Goal: Information Seeking & Learning: Learn about a topic

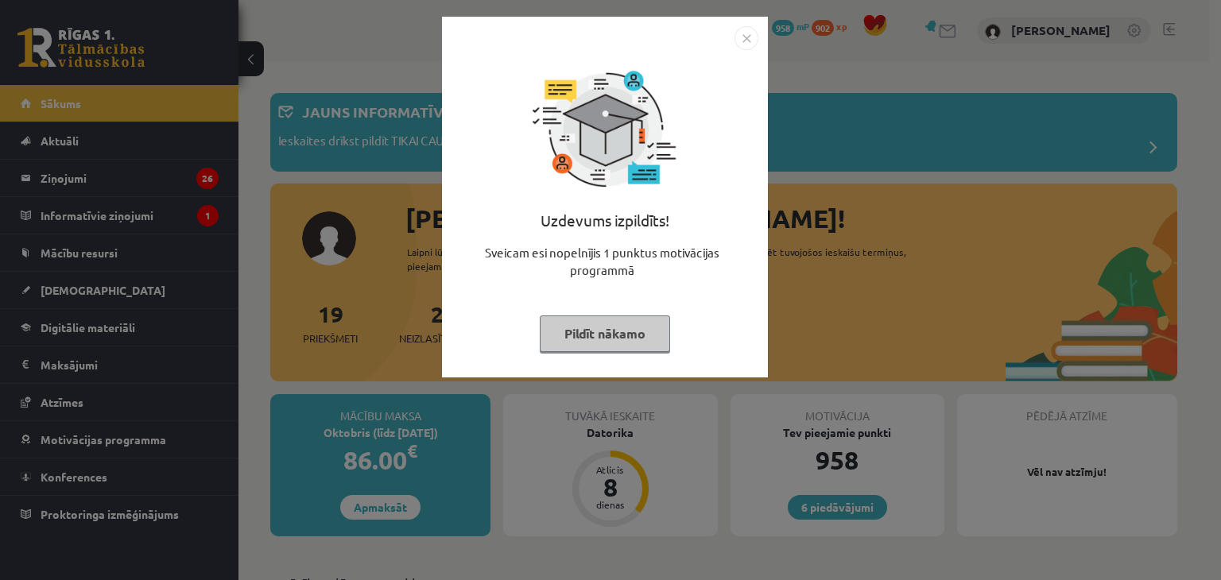
click at [751, 36] on img "Close" at bounding box center [746, 38] width 24 height 24
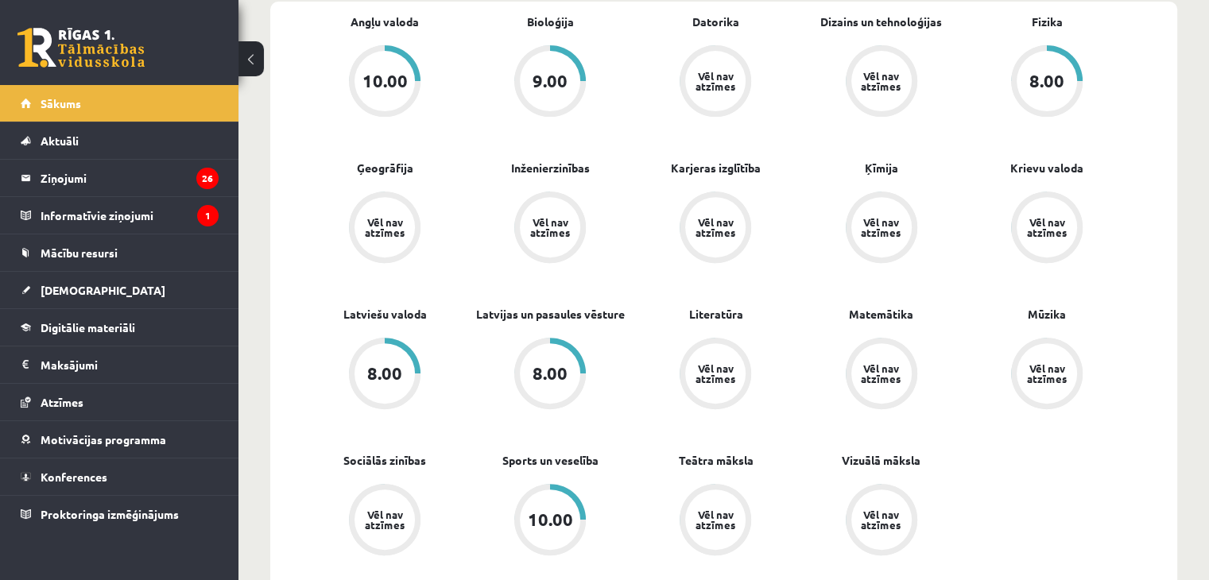
scroll to position [573, 0]
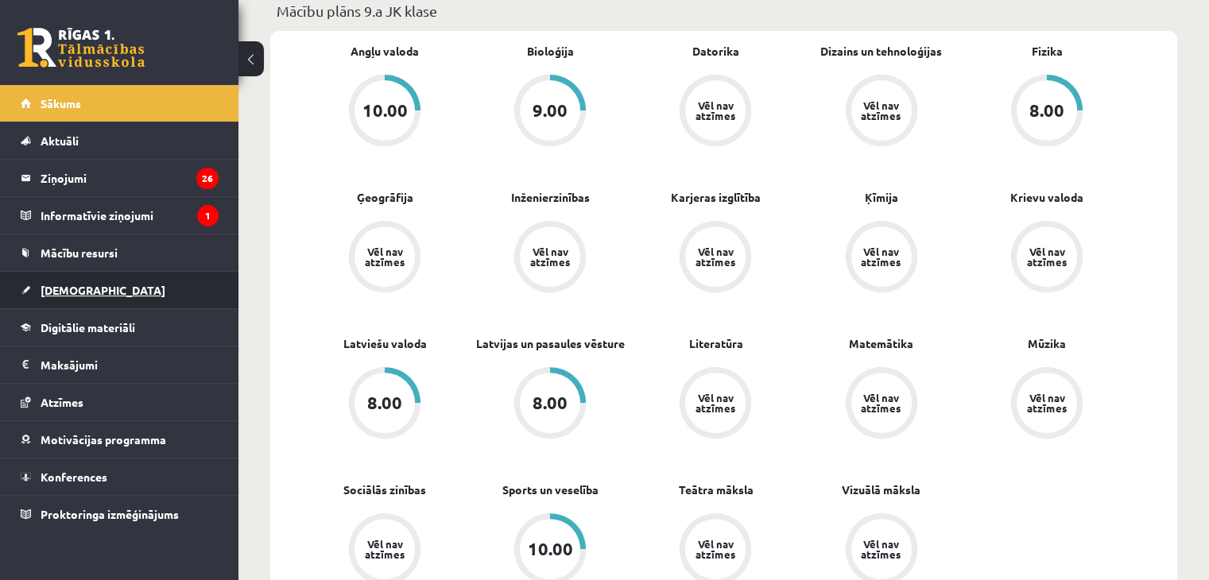
click at [60, 290] on span "[DEMOGRAPHIC_DATA]" at bounding box center [103, 290] width 125 height 14
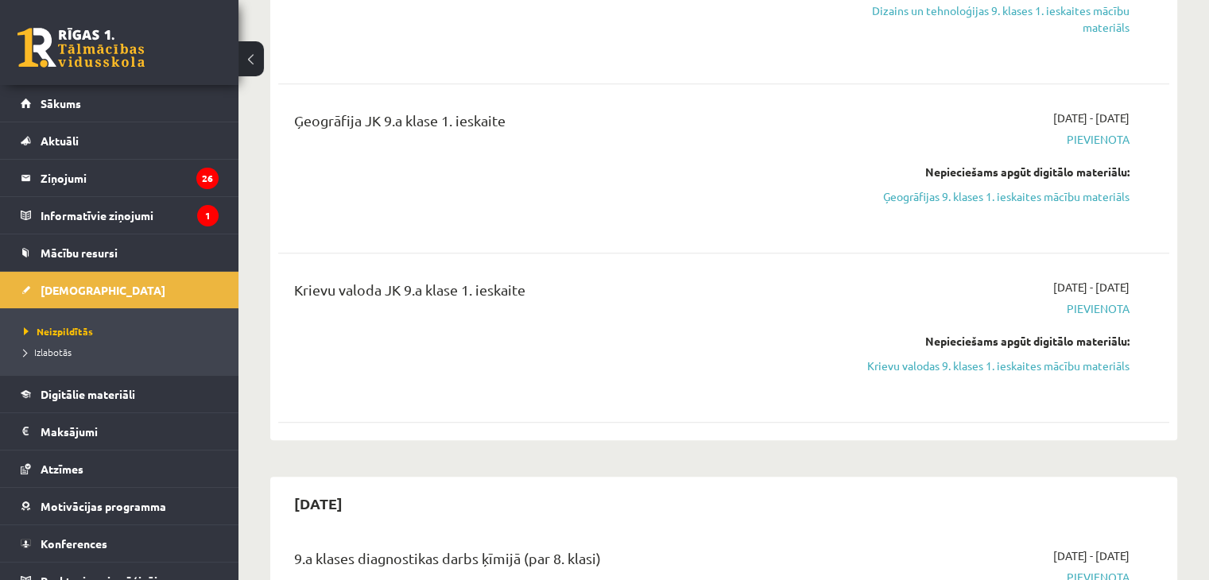
scroll to position [1017, 0]
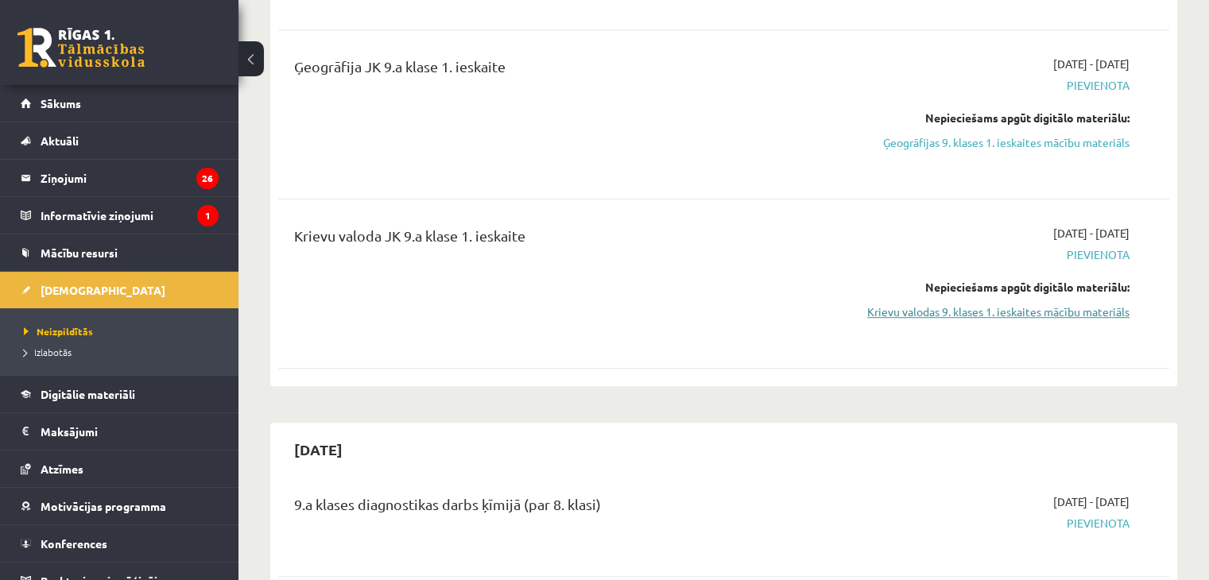
click at [1014, 308] on link "Krievu valodas 9. klases 1. ieskaites mācību materiāls" at bounding box center [998, 312] width 262 height 17
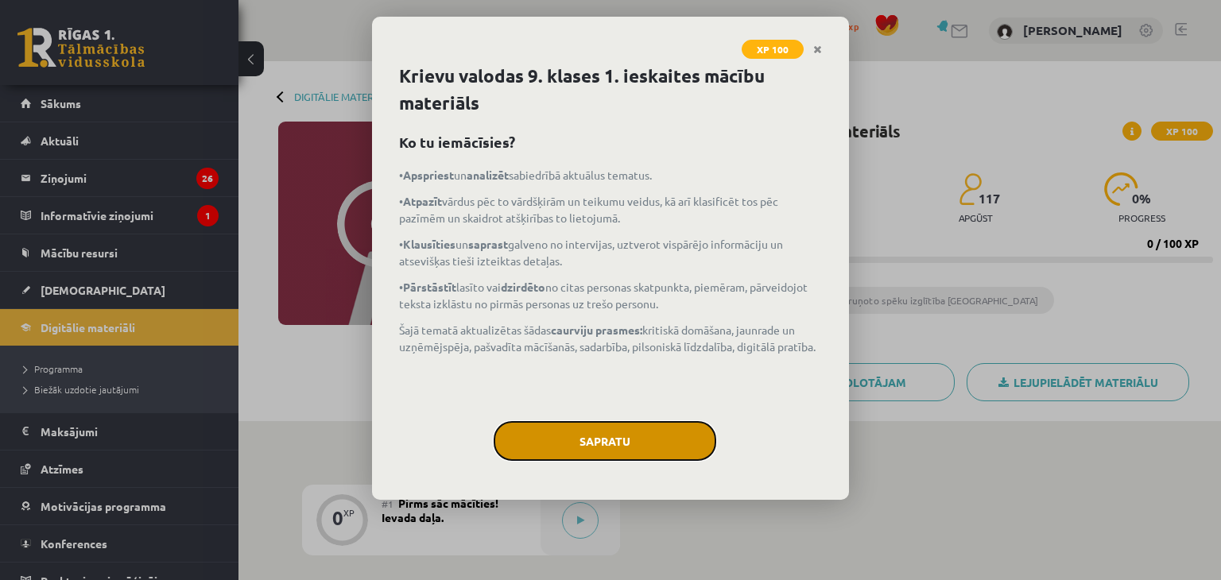
click at [625, 448] on button "Sapratu" at bounding box center [605, 441] width 223 height 40
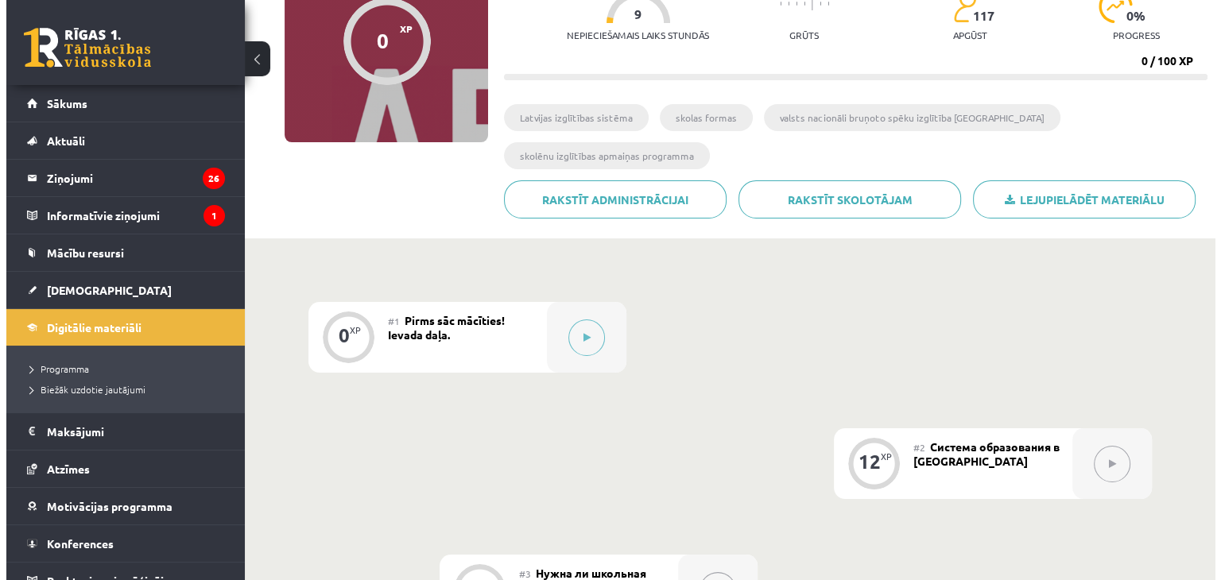
scroll to position [197, 0]
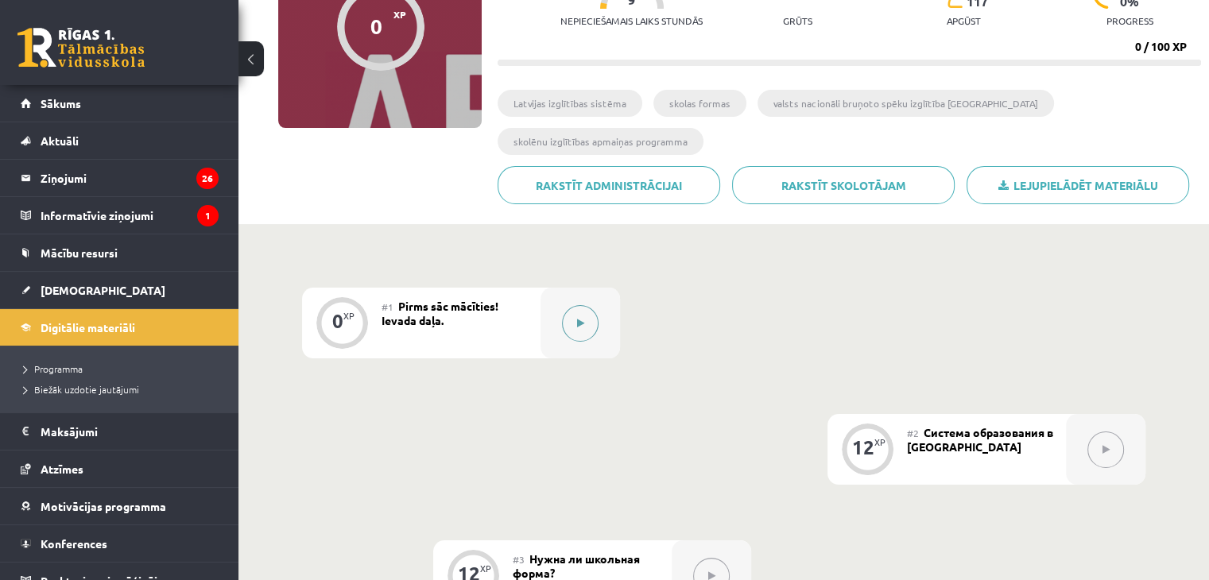
click at [575, 318] on button at bounding box center [580, 323] width 37 height 37
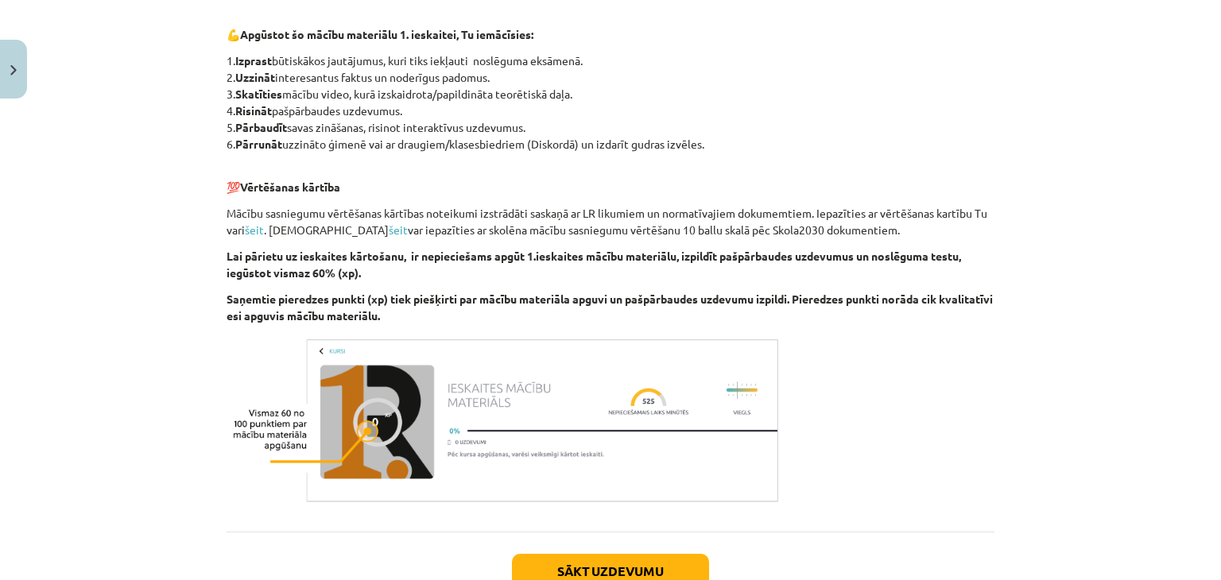
scroll to position [903, 0]
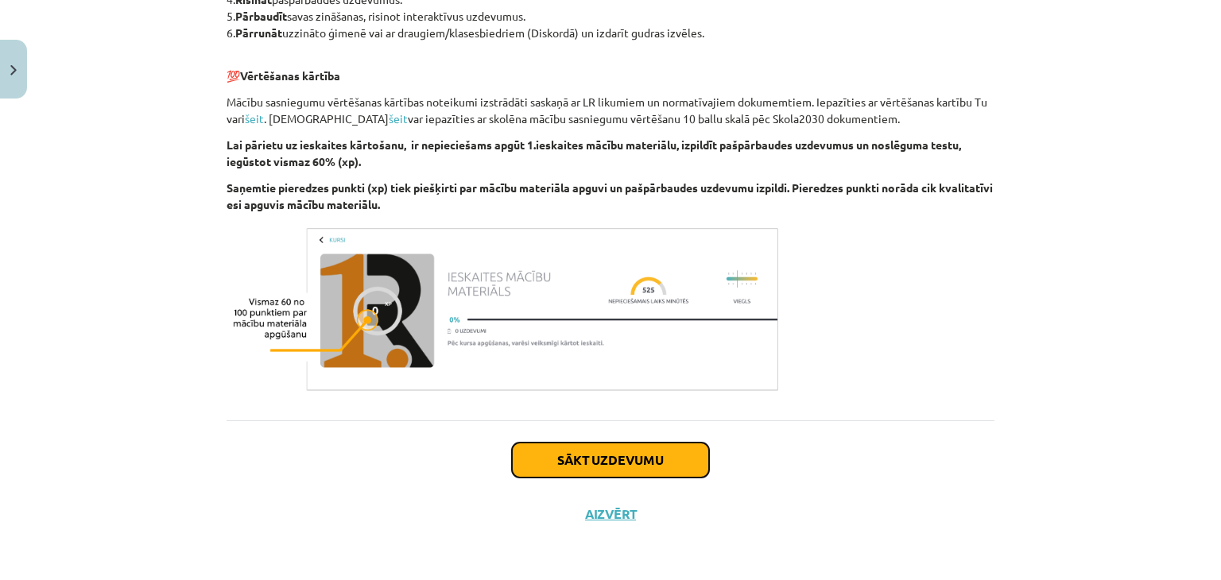
click at [582, 449] on button "Sākt uzdevumu" at bounding box center [610, 460] width 197 height 35
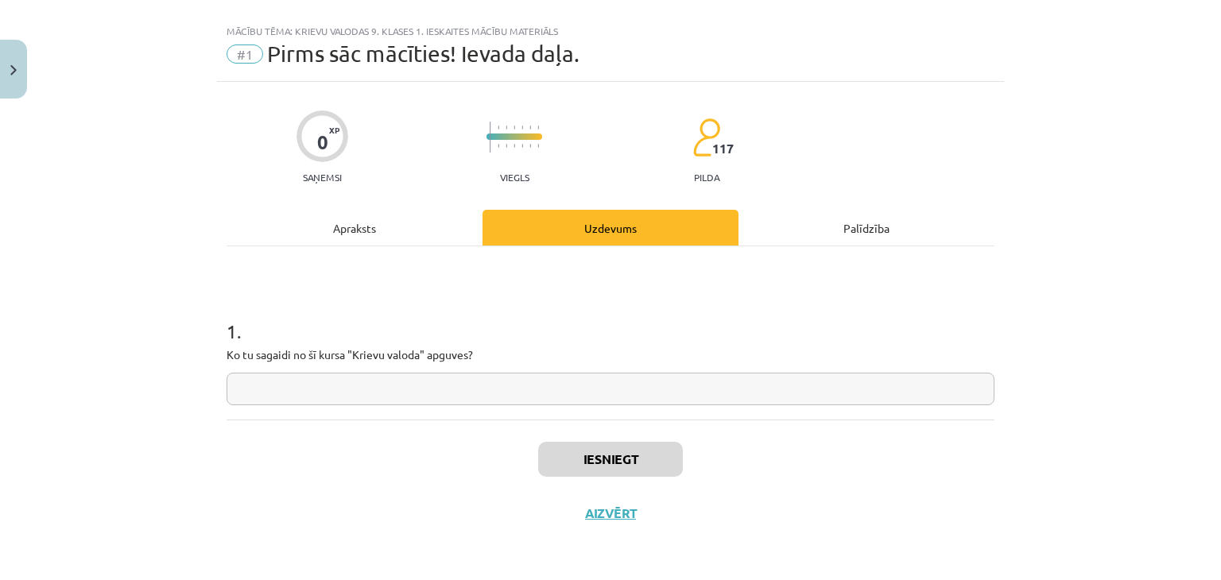
scroll to position [23, 0]
click at [498, 399] on input "text" at bounding box center [611, 390] width 768 height 33
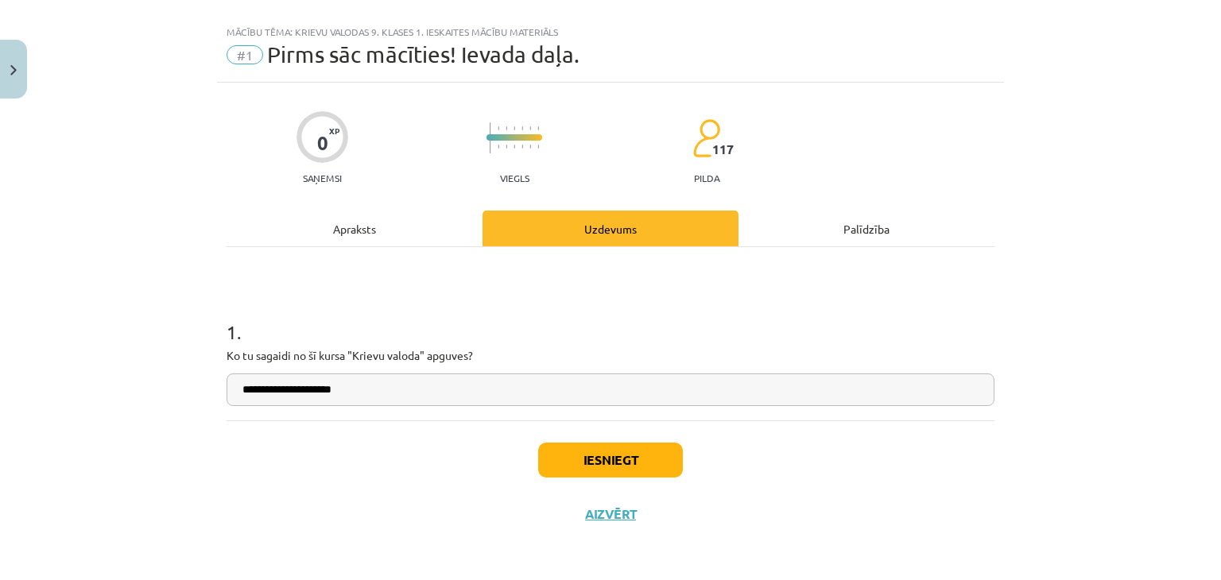
click at [242, 388] on input "**********" at bounding box center [611, 390] width 768 height 33
type input "**********"
click at [569, 452] on button "Iesniegt" at bounding box center [610, 460] width 145 height 35
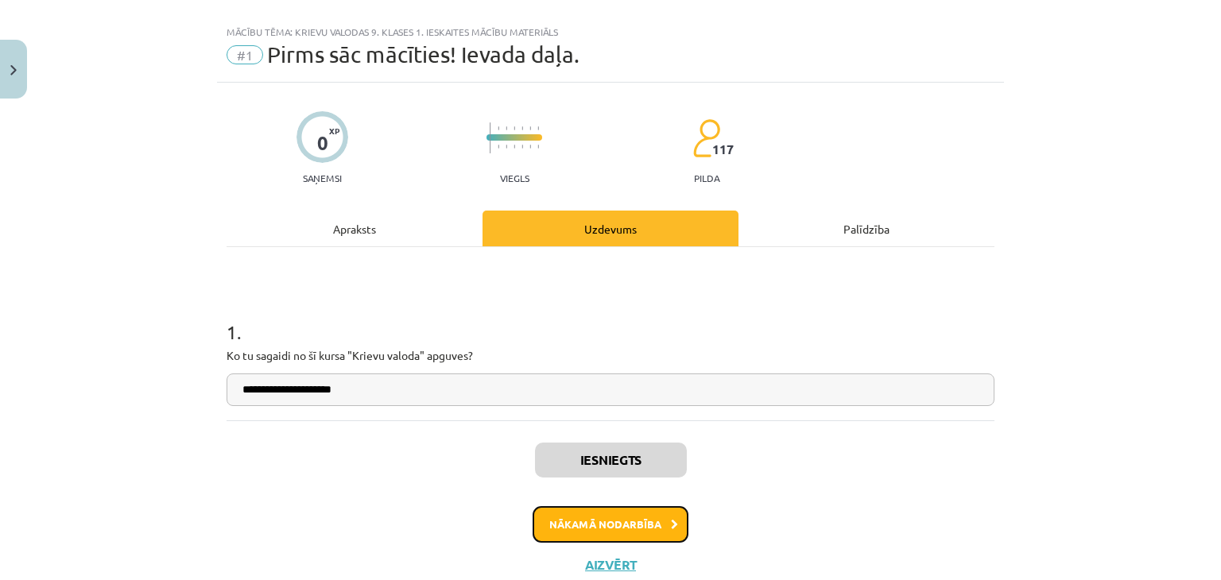
click at [634, 524] on button "Nākamā nodarbība" at bounding box center [610, 524] width 156 height 37
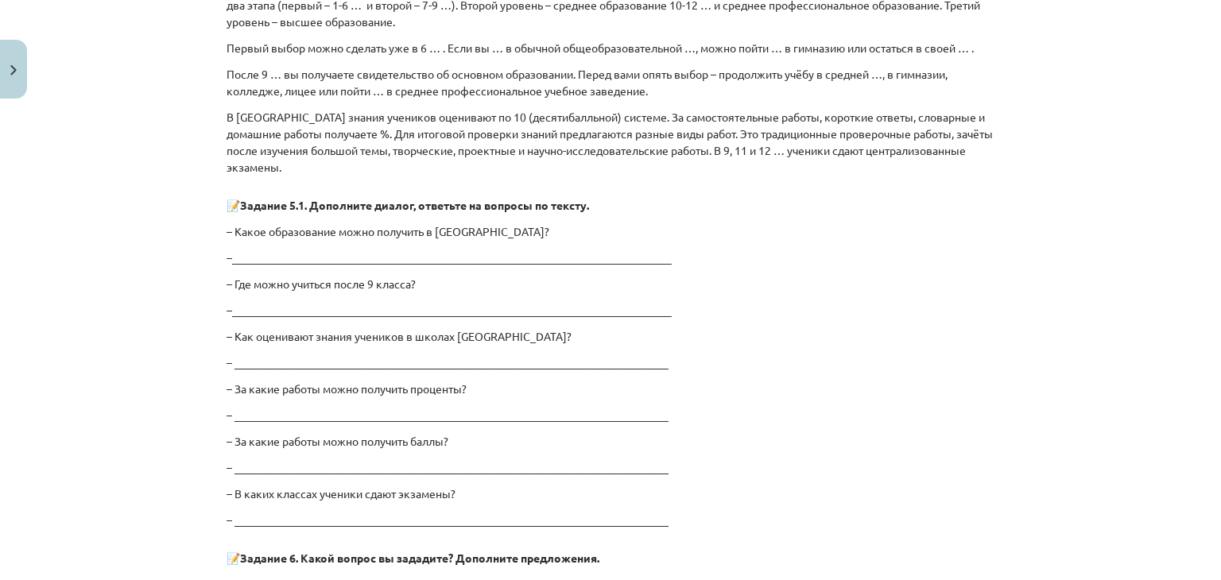
scroll to position [3090, 0]
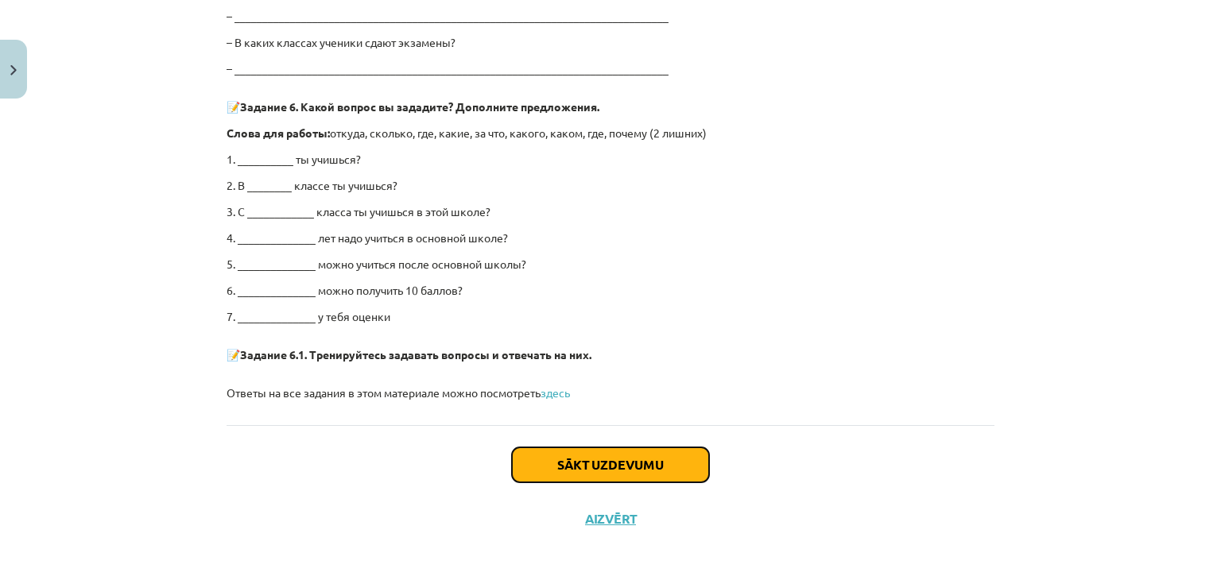
click at [647, 455] on button "Sākt uzdevumu" at bounding box center [610, 464] width 197 height 35
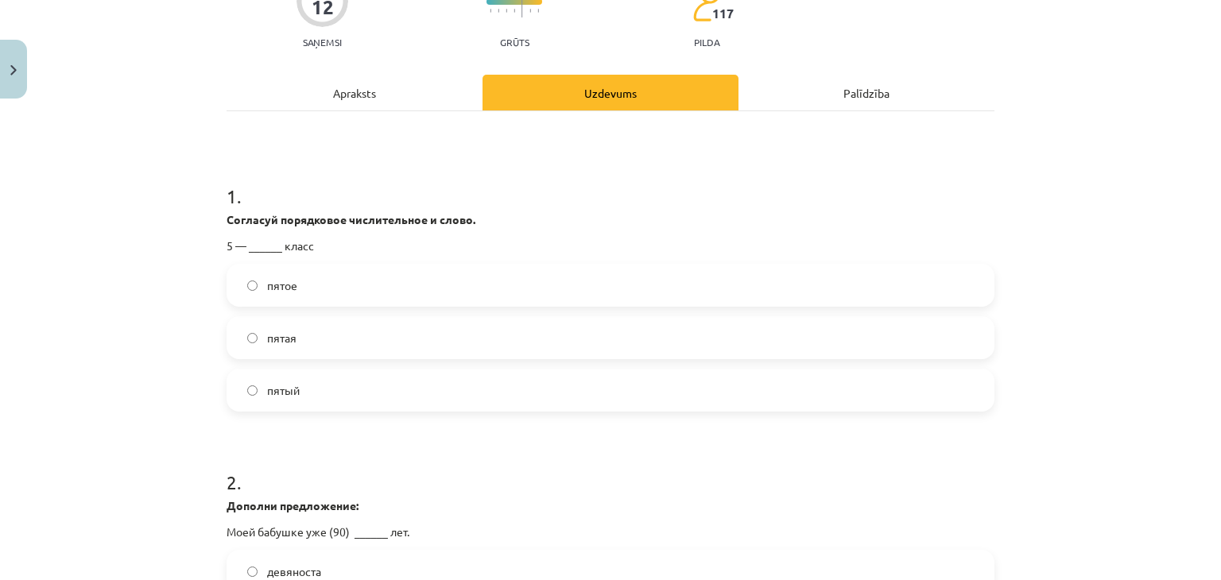
scroll to position [165, 0]
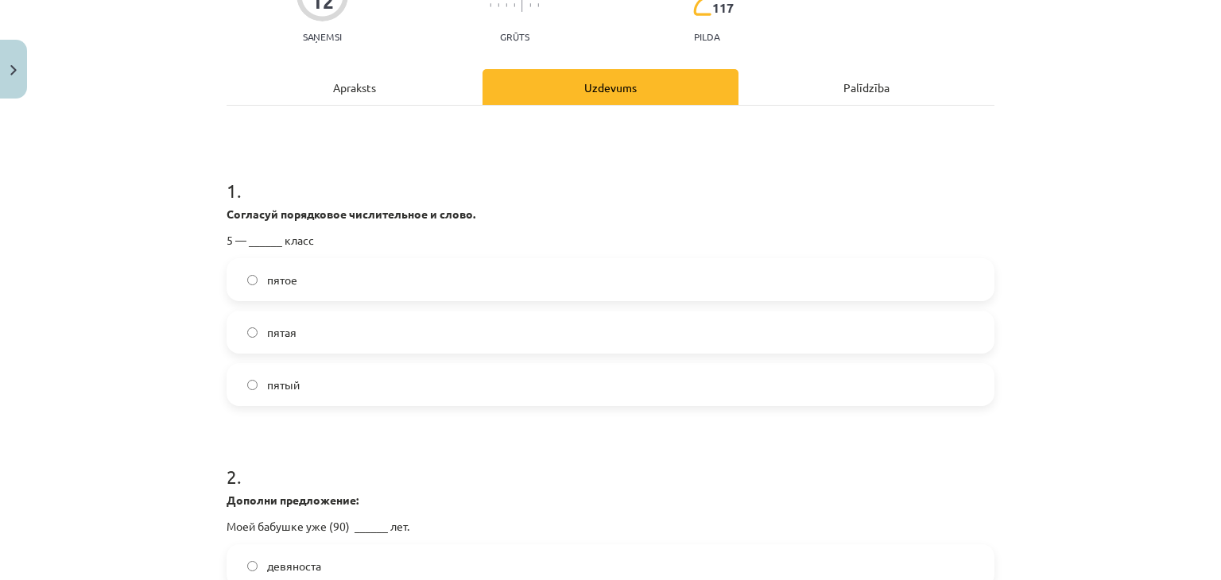
click at [243, 389] on label "пятый" at bounding box center [610, 385] width 765 height 40
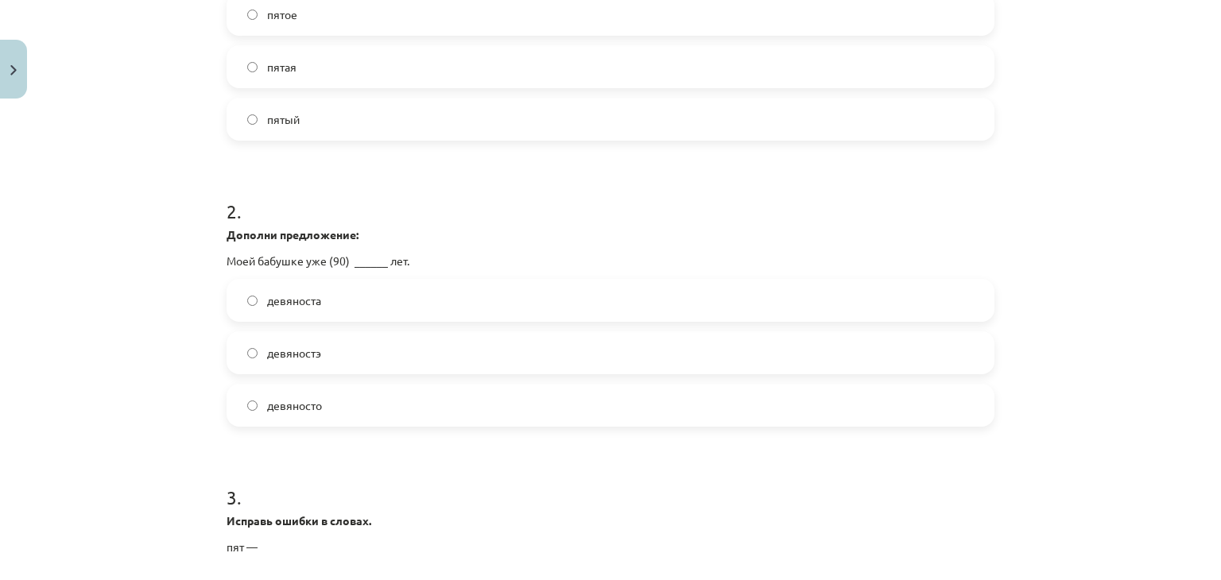
scroll to position [442, 0]
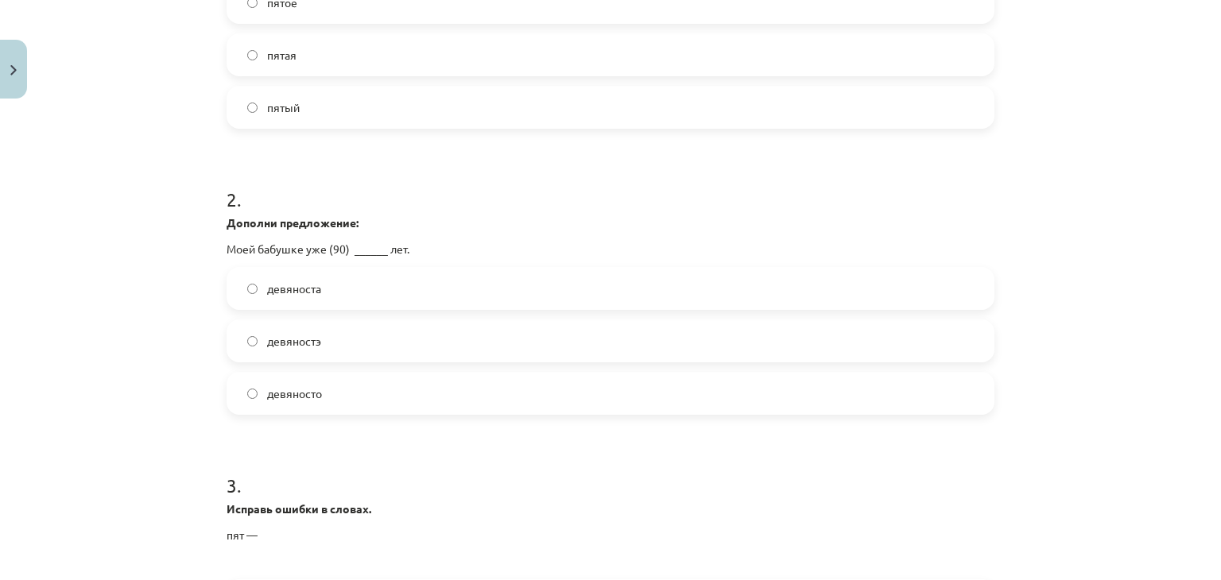
click at [370, 271] on label "девяноста" at bounding box center [610, 289] width 765 height 40
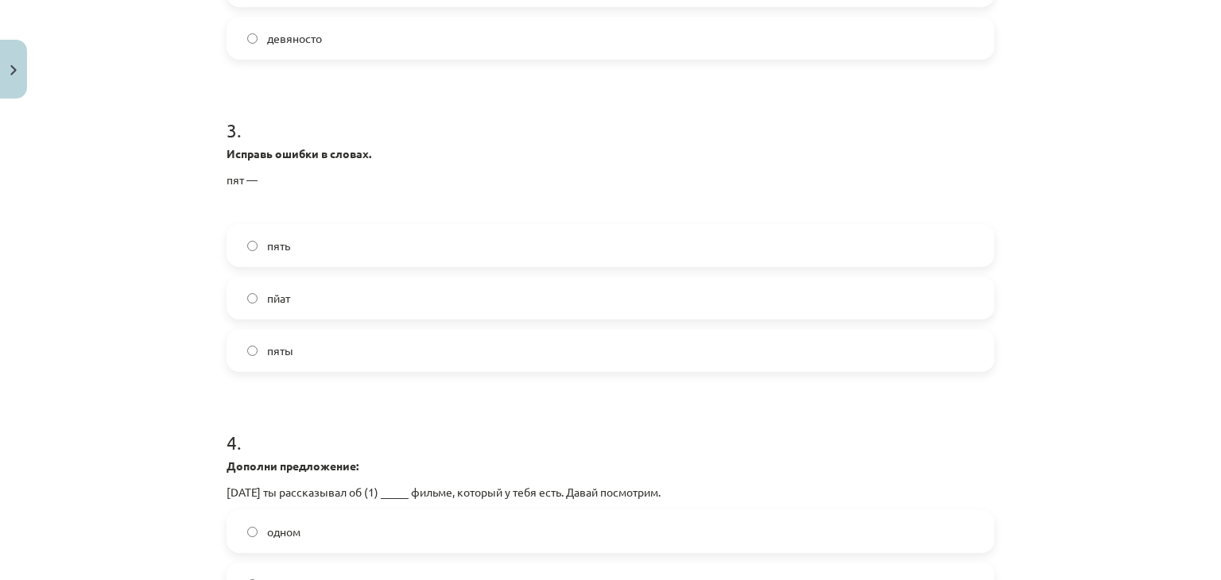
scroll to position [801, 0]
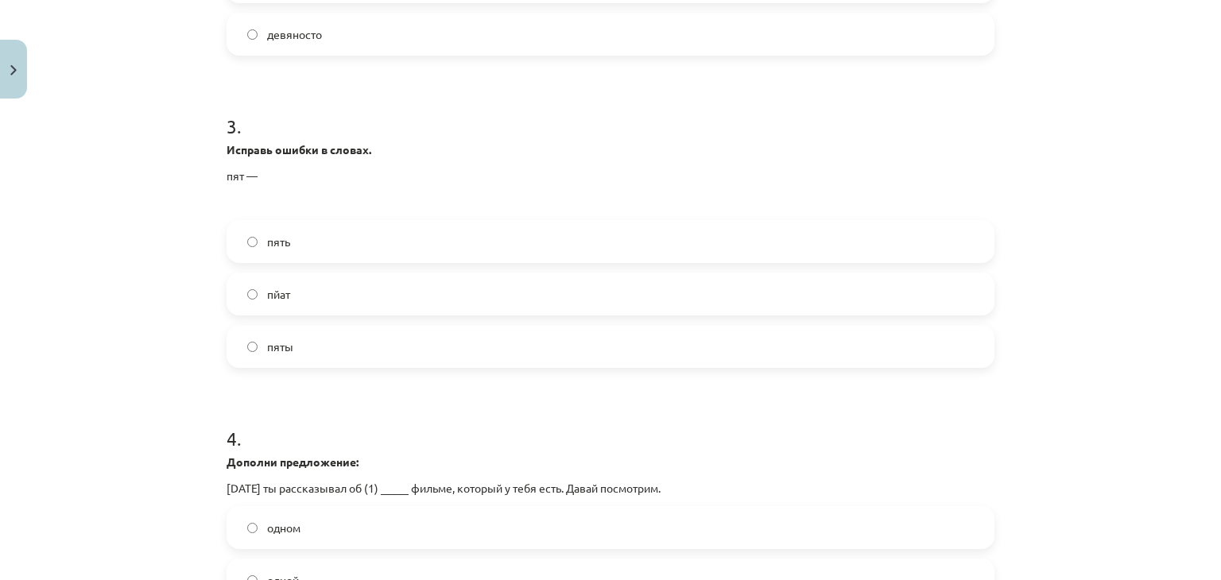
click at [358, 243] on label "пять" at bounding box center [610, 242] width 765 height 40
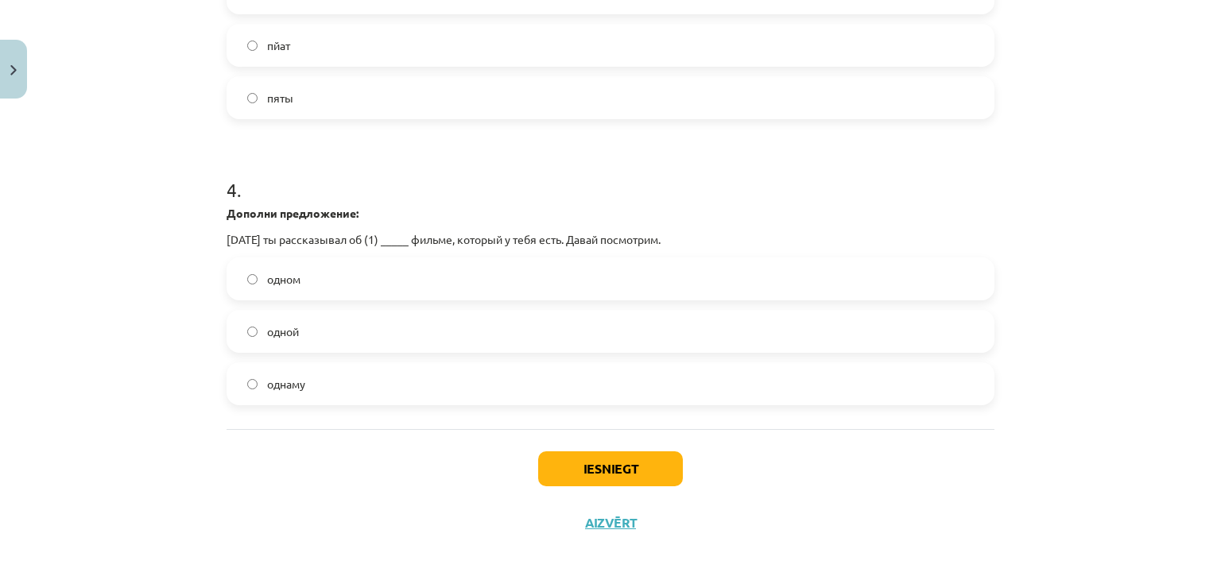
scroll to position [1059, 0]
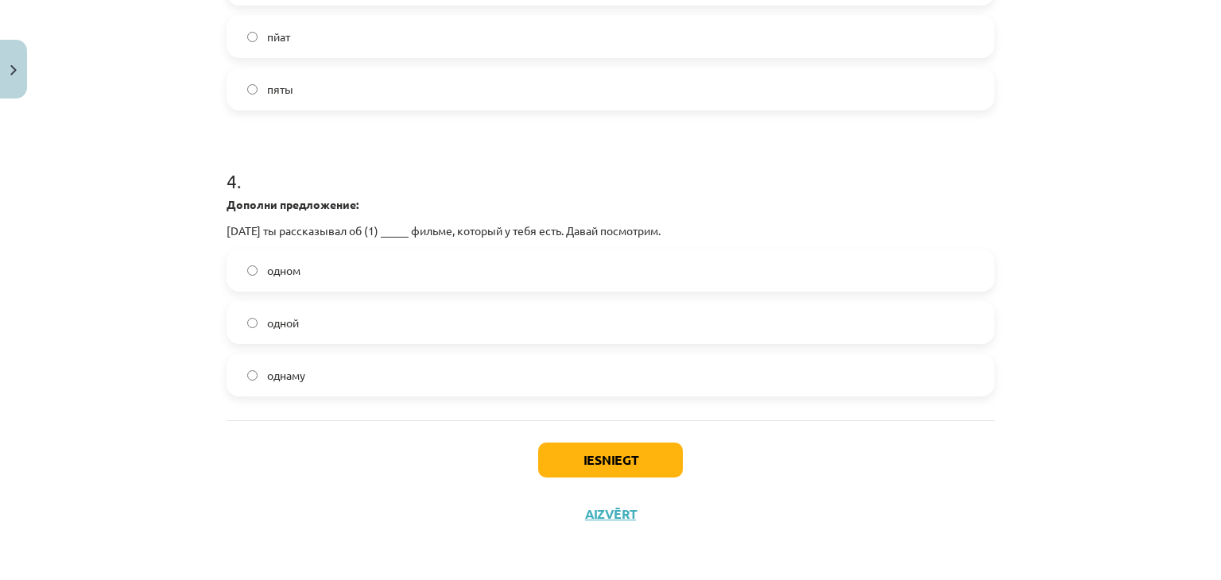
click at [426, 278] on label "одном" at bounding box center [610, 270] width 765 height 40
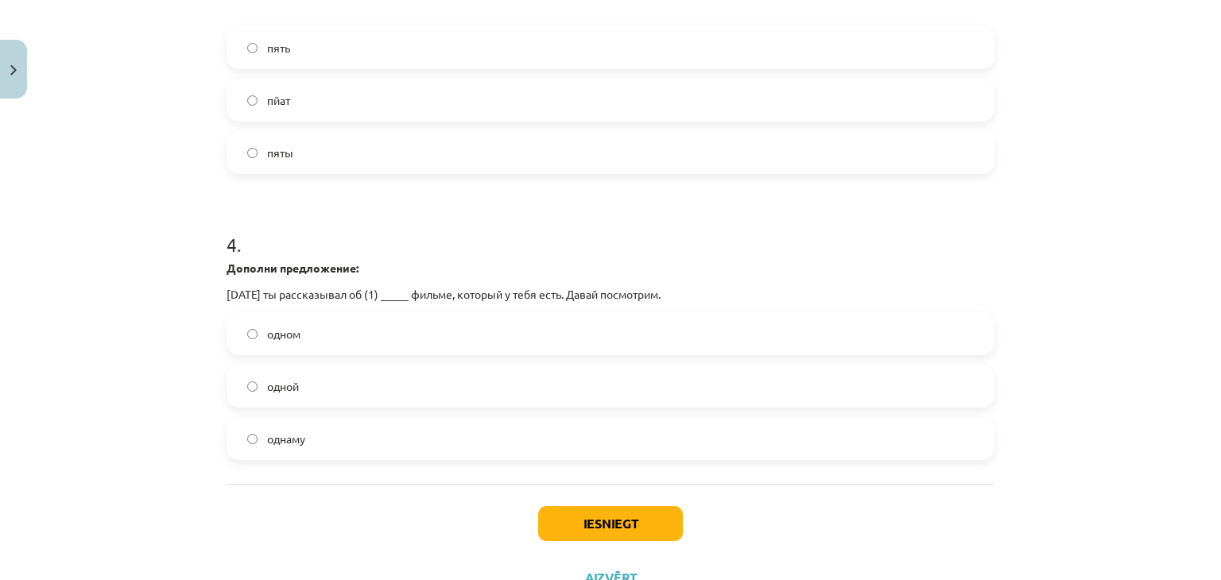
scroll to position [1006, 0]
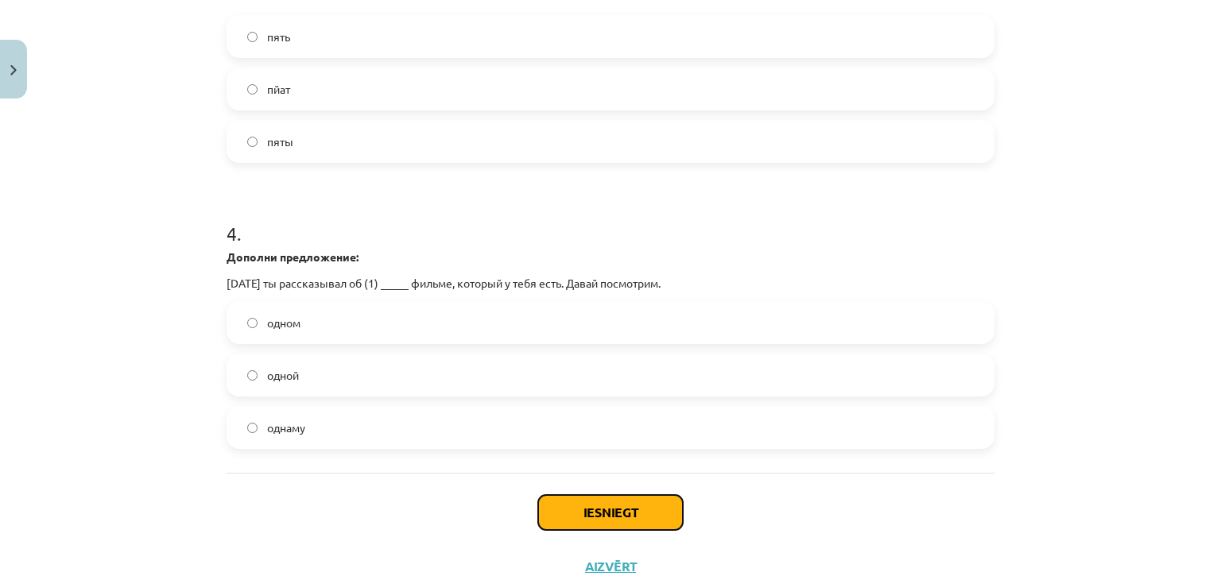
click at [638, 514] on button "Iesniegt" at bounding box center [610, 512] width 145 height 35
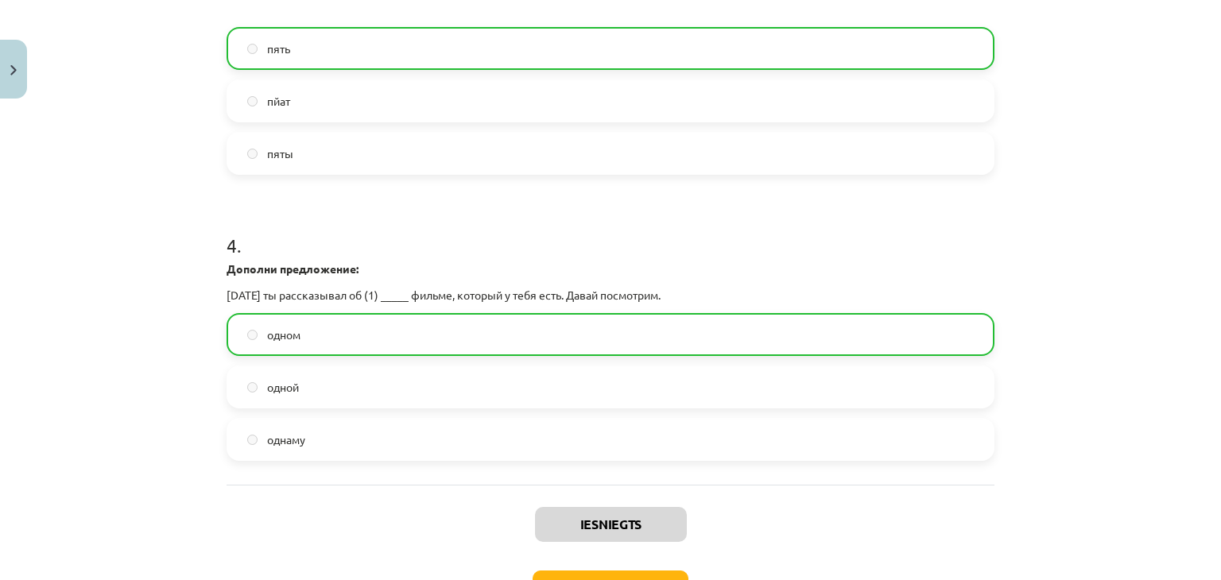
scroll to position [1109, 0]
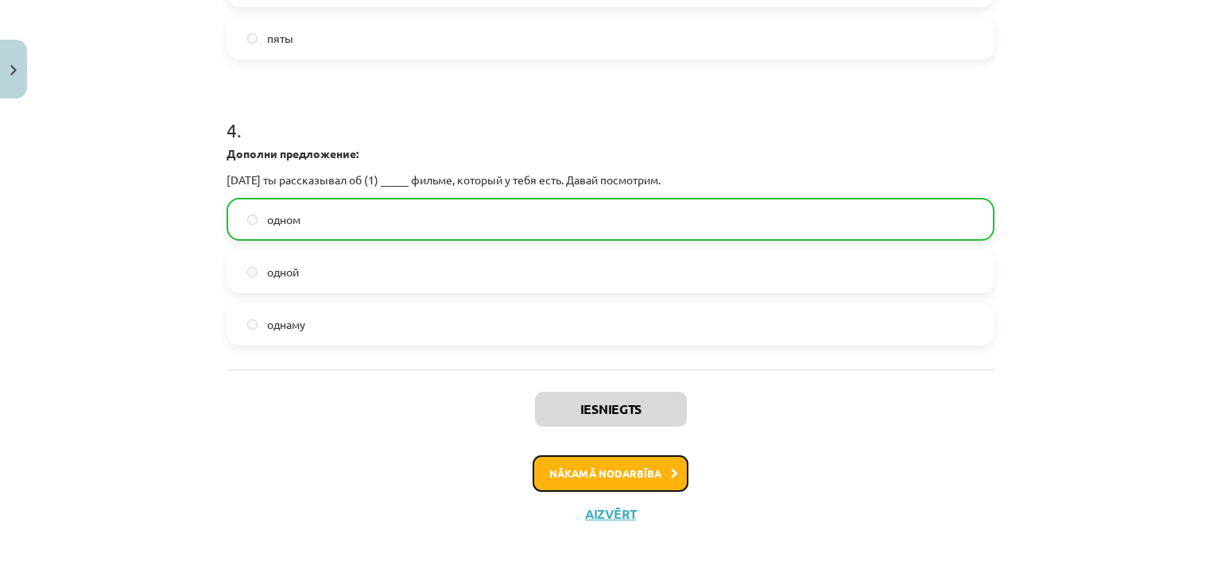
click at [596, 488] on button "Nākamā nodarbība" at bounding box center [610, 473] width 156 height 37
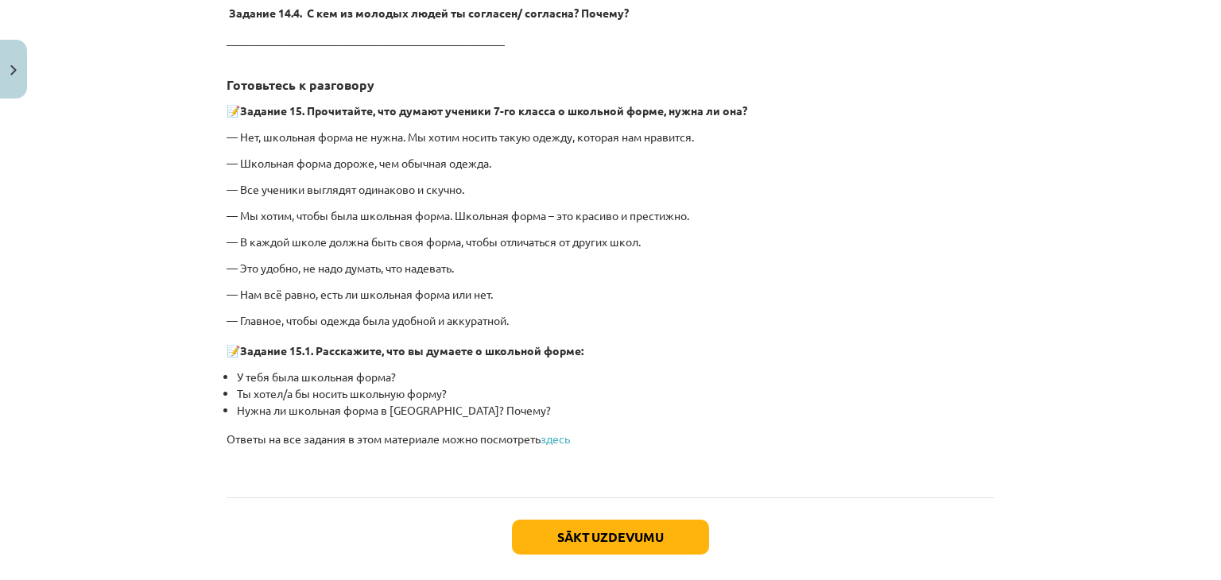
scroll to position [3702, 0]
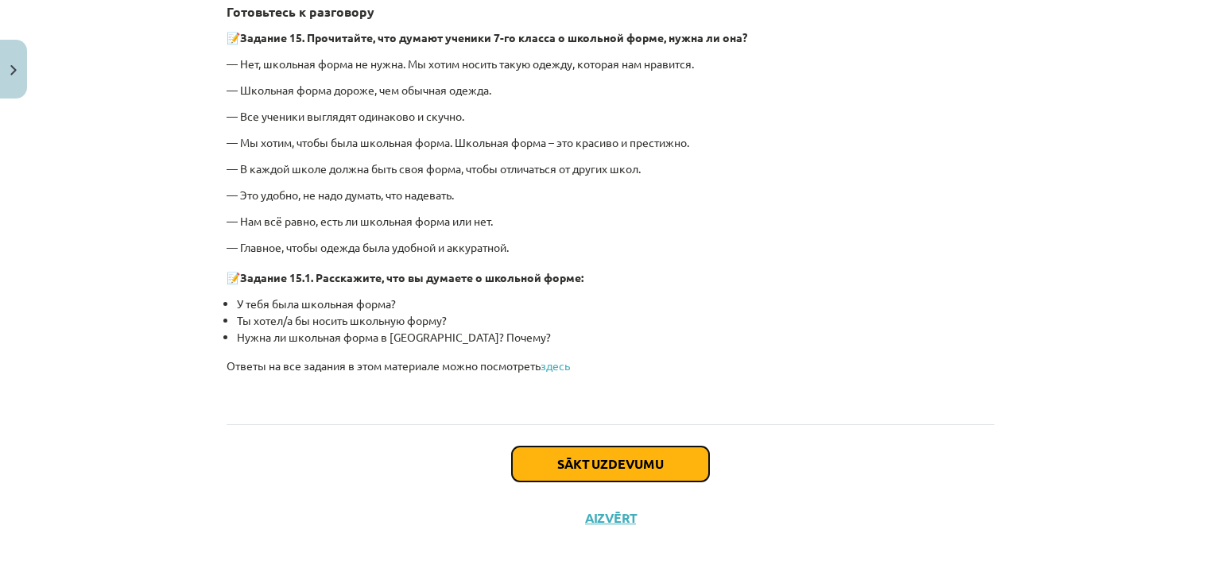
click at [621, 463] on button "Sākt uzdevumu" at bounding box center [610, 464] width 197 height 35
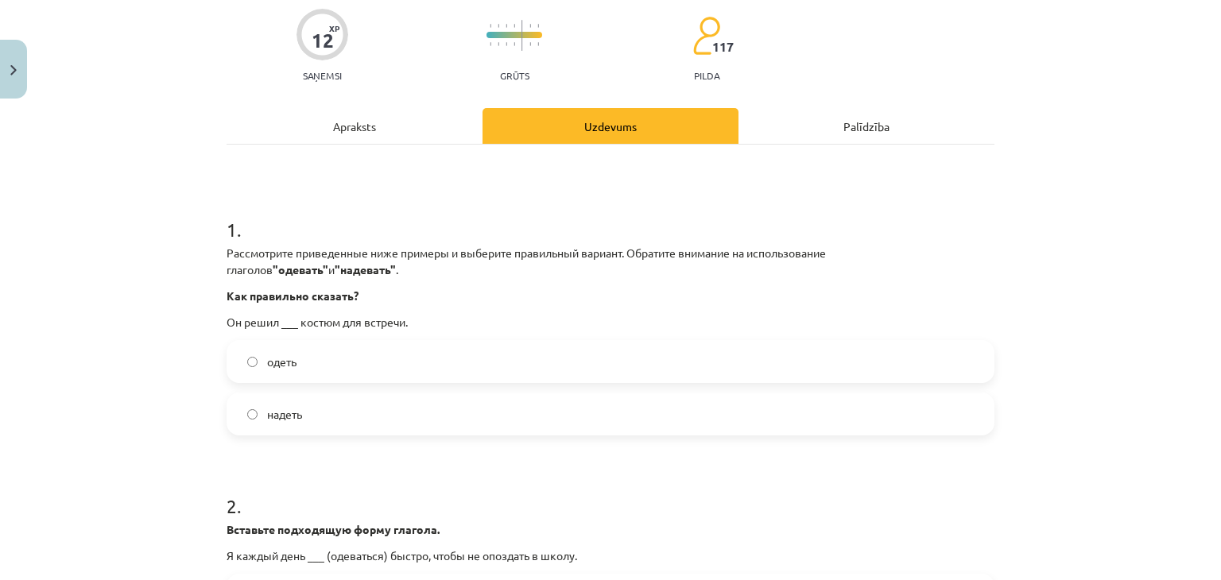
scroll to position [121, 0]
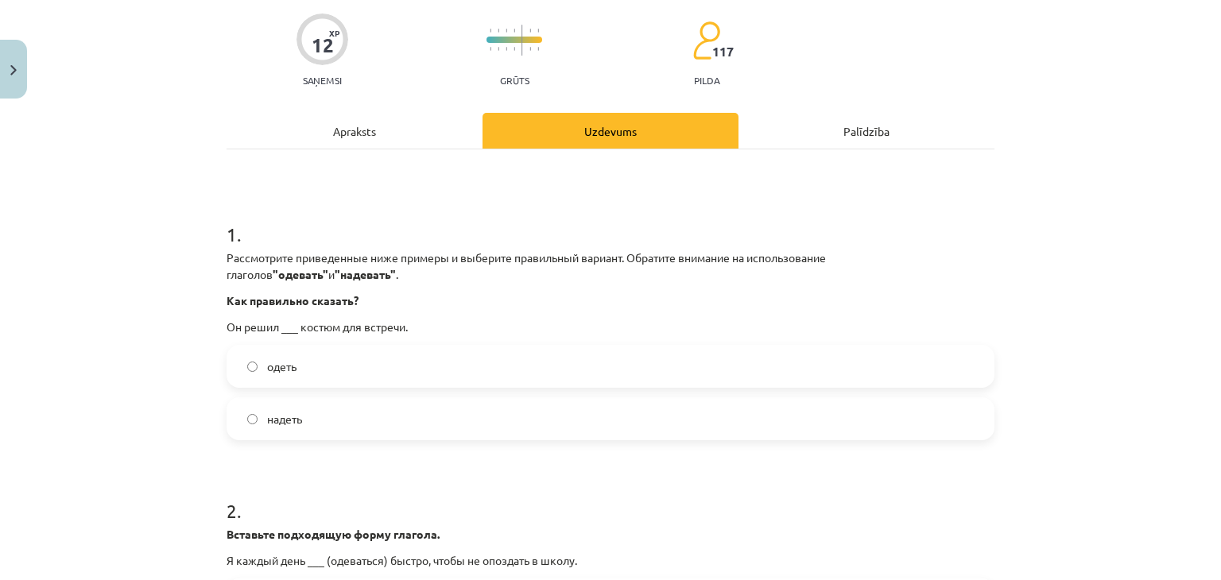
click at [277, 418] on span "надеть" at bounding box center [284, 419] width 35 height 17
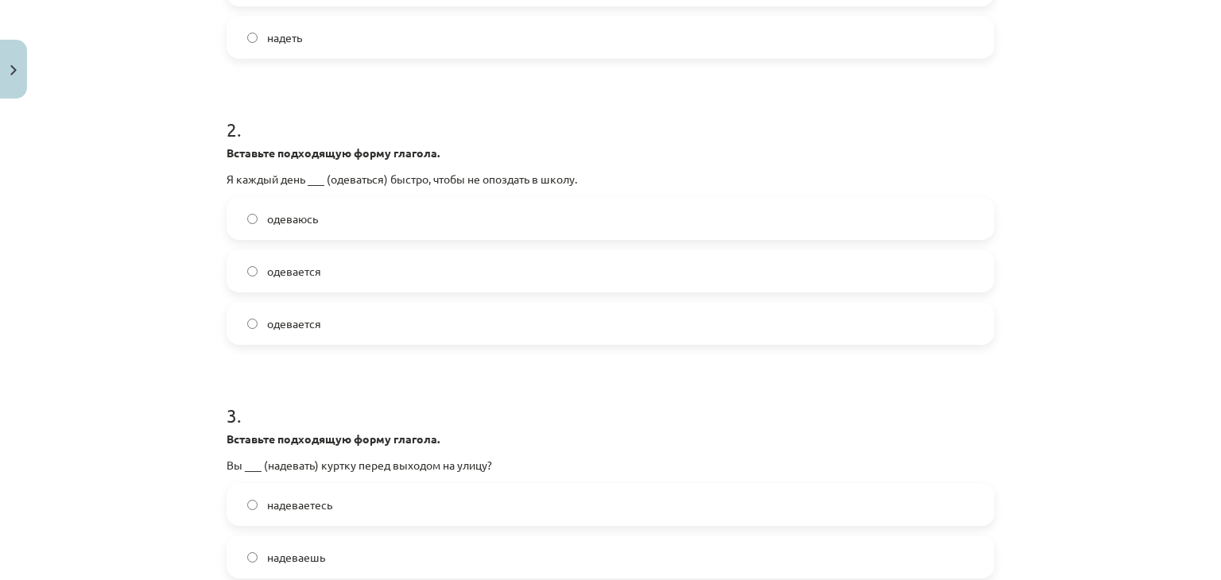
scroll to position [506, 0]
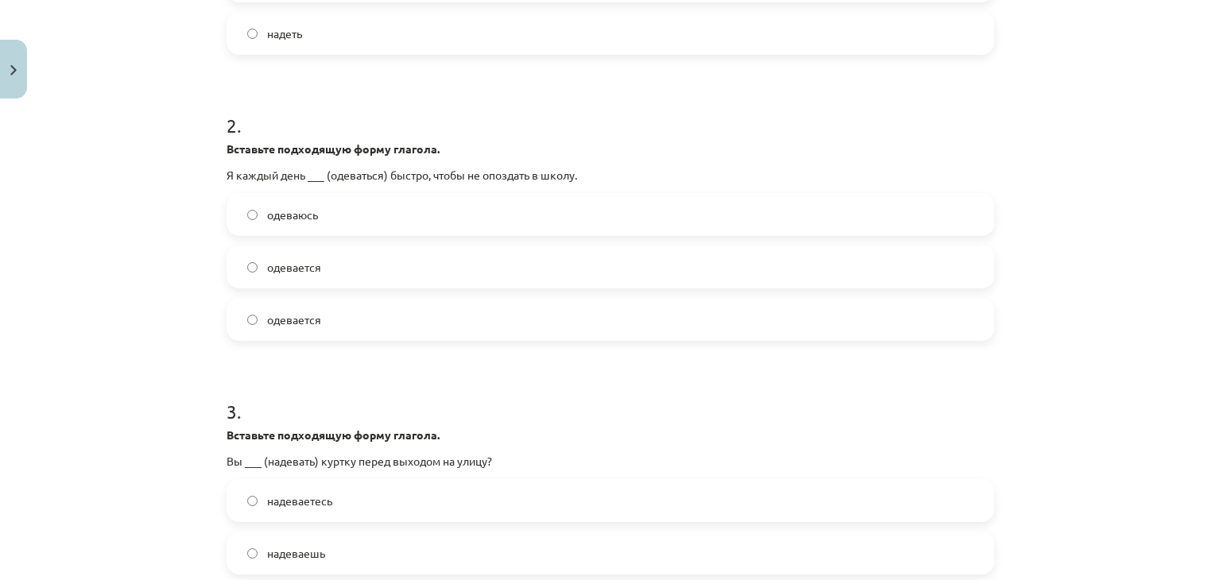
click at [321, 211] on label "одеваюсь" at bounding box center [610, 215] width 765 height 40
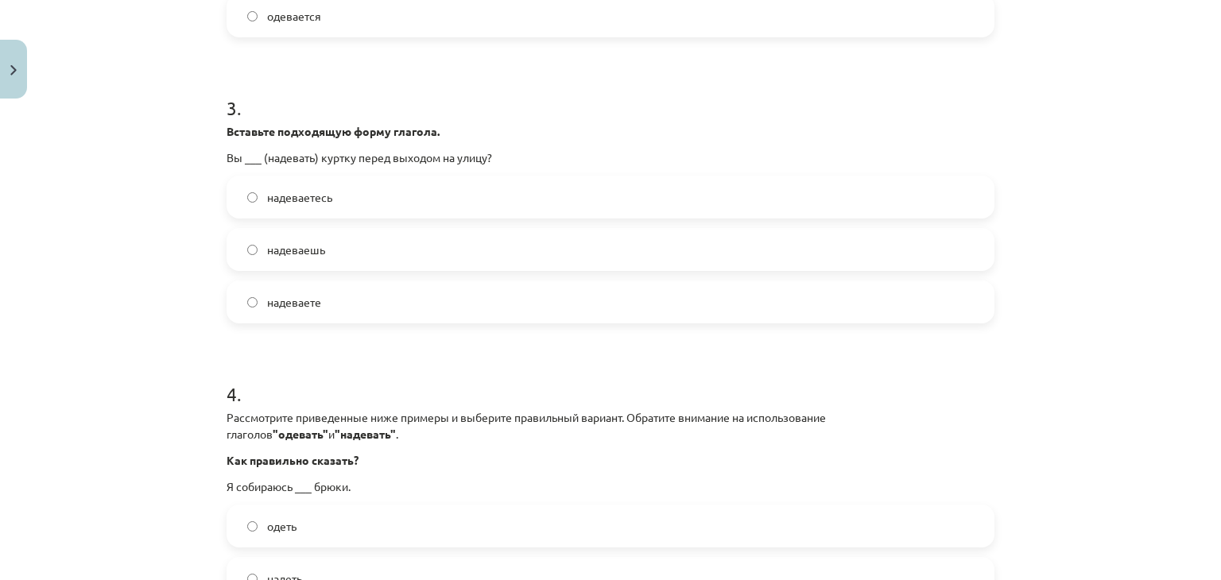
scroll to position [811, 0]
click at [343, 298] on label "надеваете" at bounding box center [610, 301] width 765 height 40
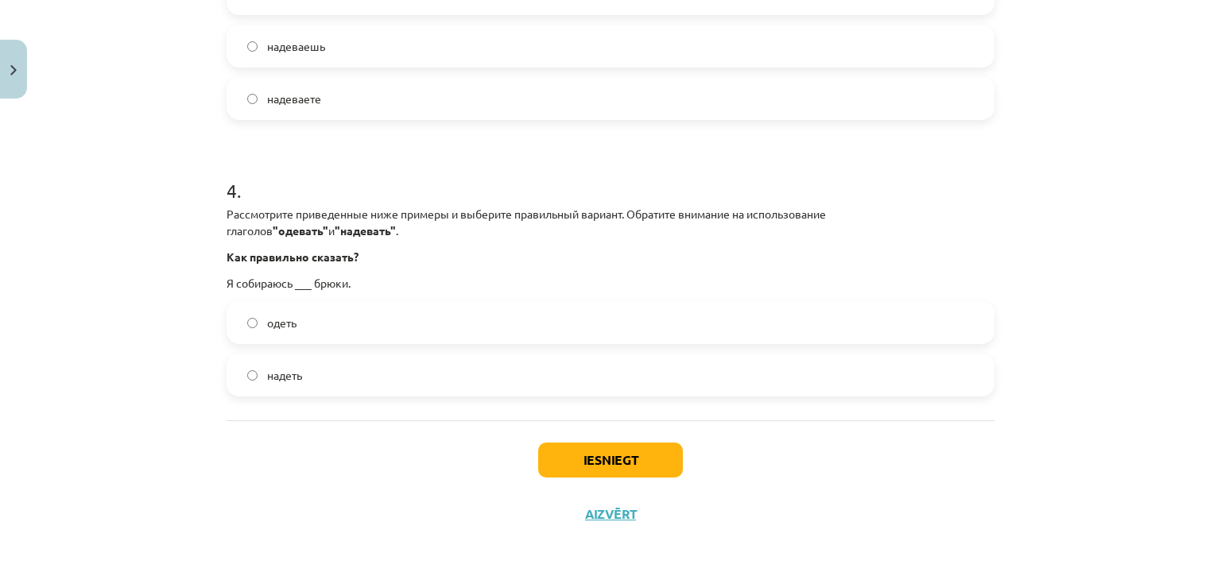
scroll to position [1014, 0]
click at [362, 325] on label "одеть" at bounding box center [610, 322] width 765 height 40
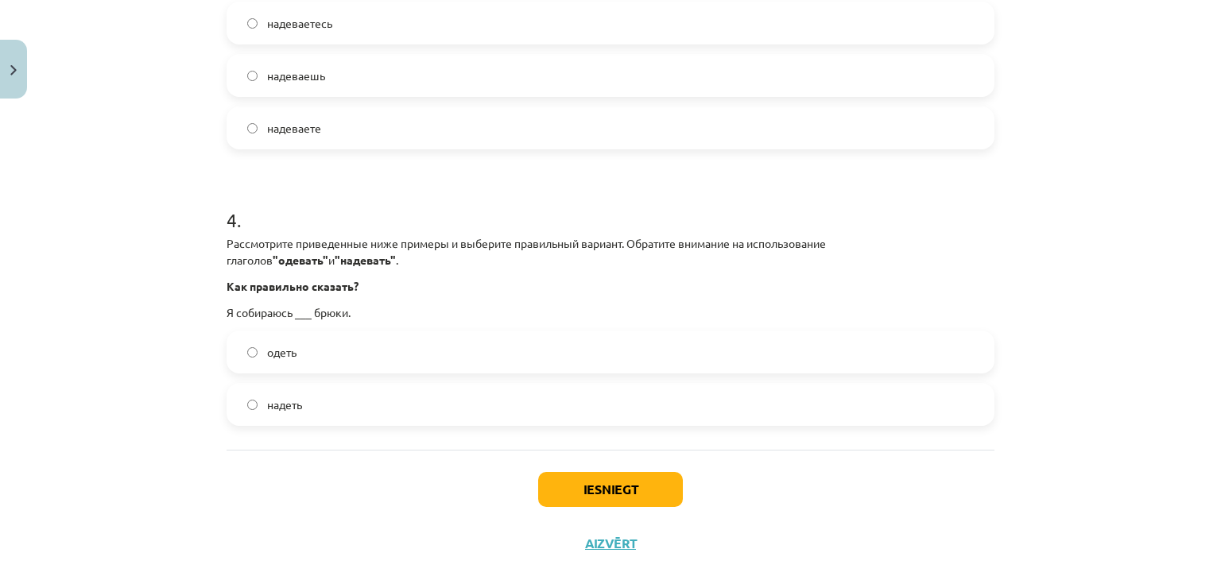
scroll to position [1002, 0]
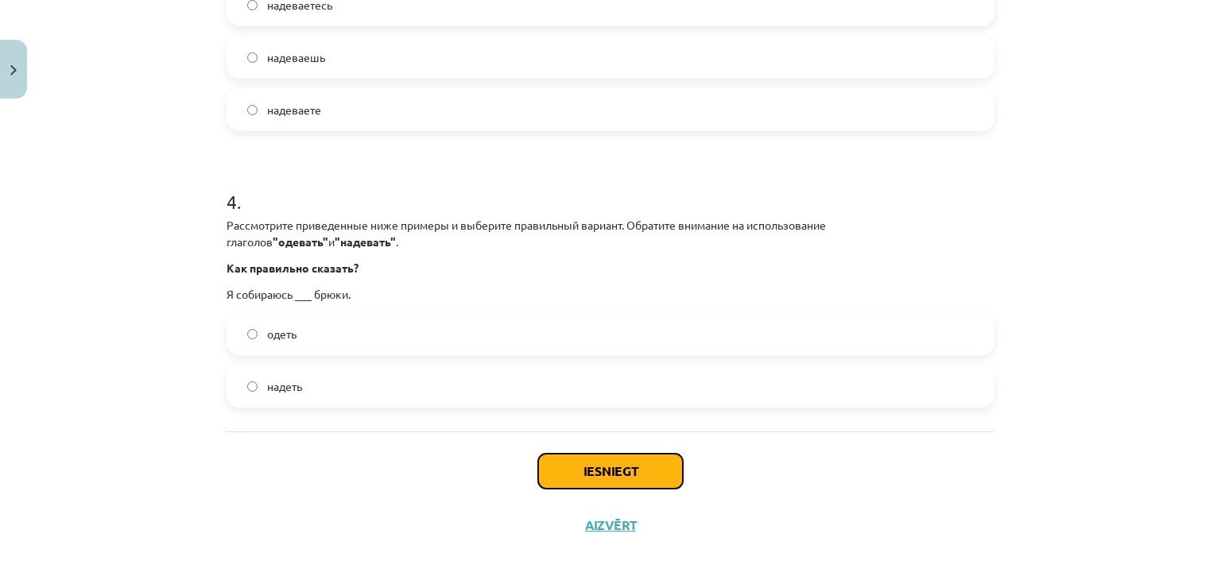
click at [598, 471] on button "Iesniegt" at bounding box center [610, 471] width 145 height 35
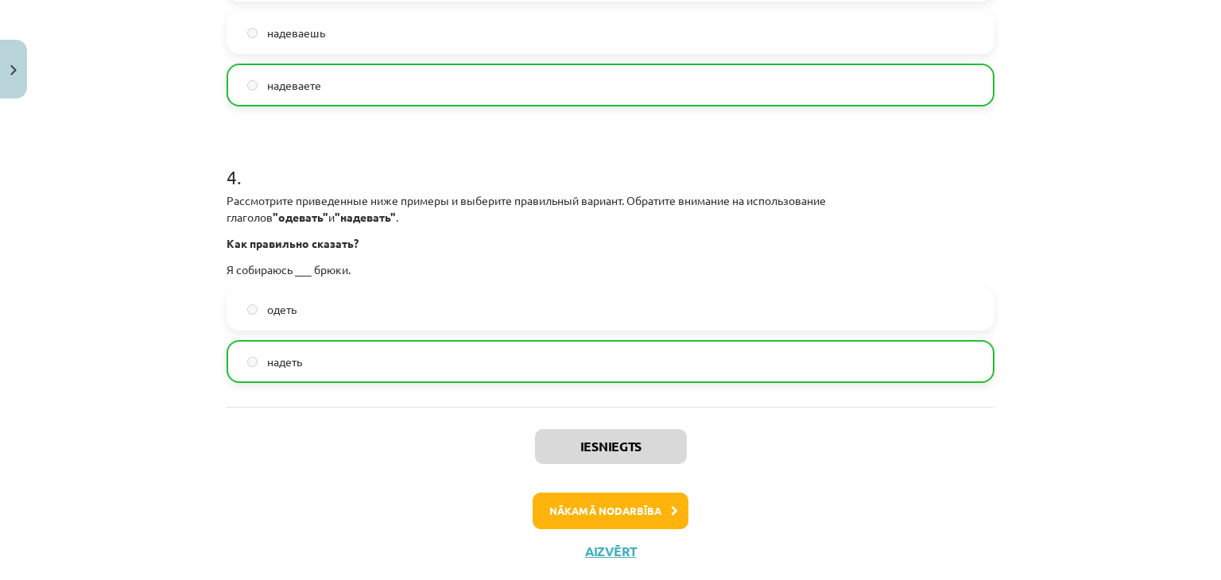
scroll to position [1064, 0]
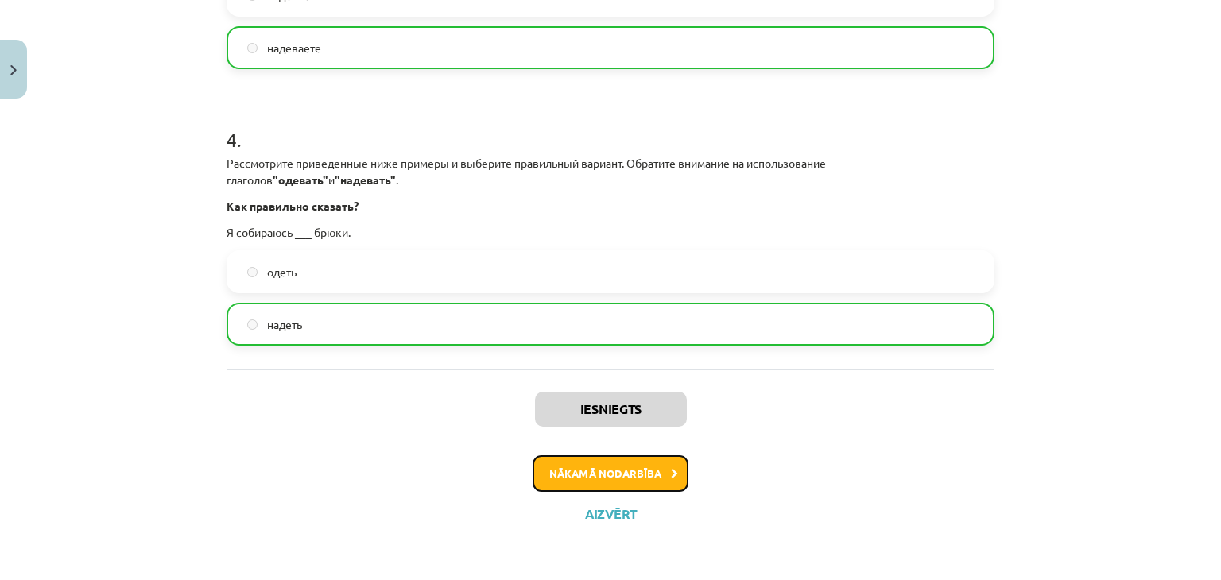
click at [639, 467] on button "Nākamā nodarbība" at bounding box center [610, 473] width 156 height 37
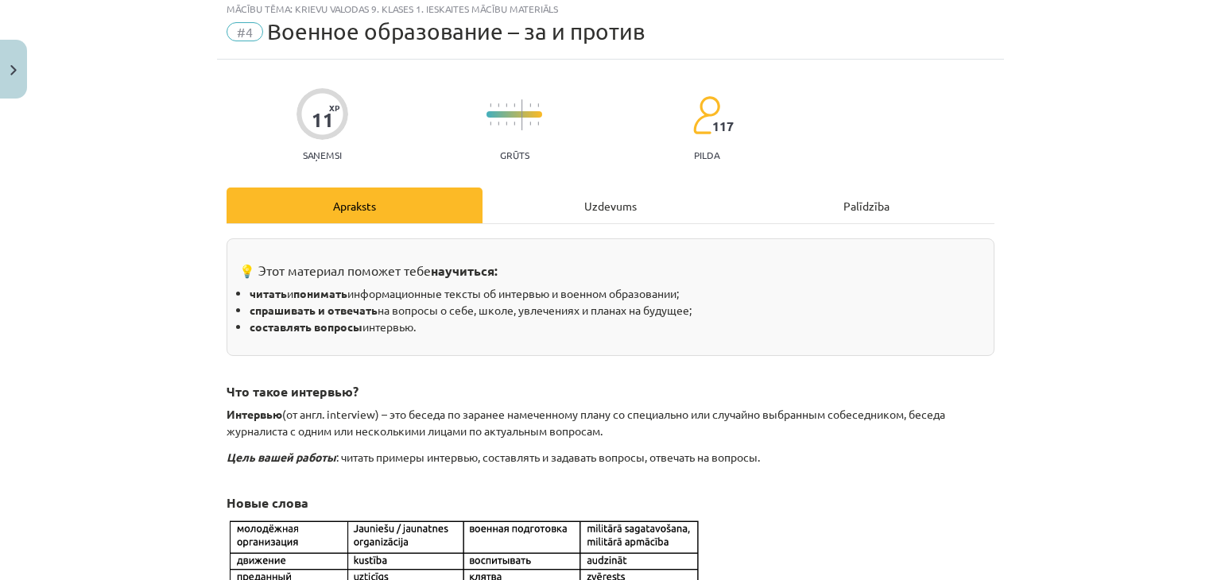
scroll to position [40, 0]
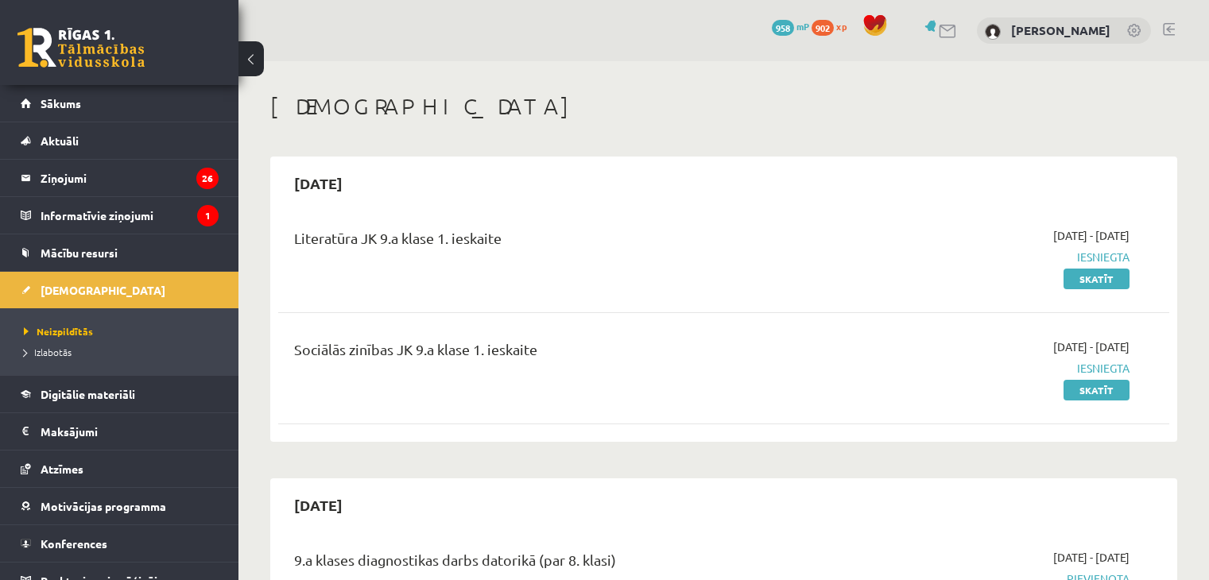
scroll to position [1017, 0]
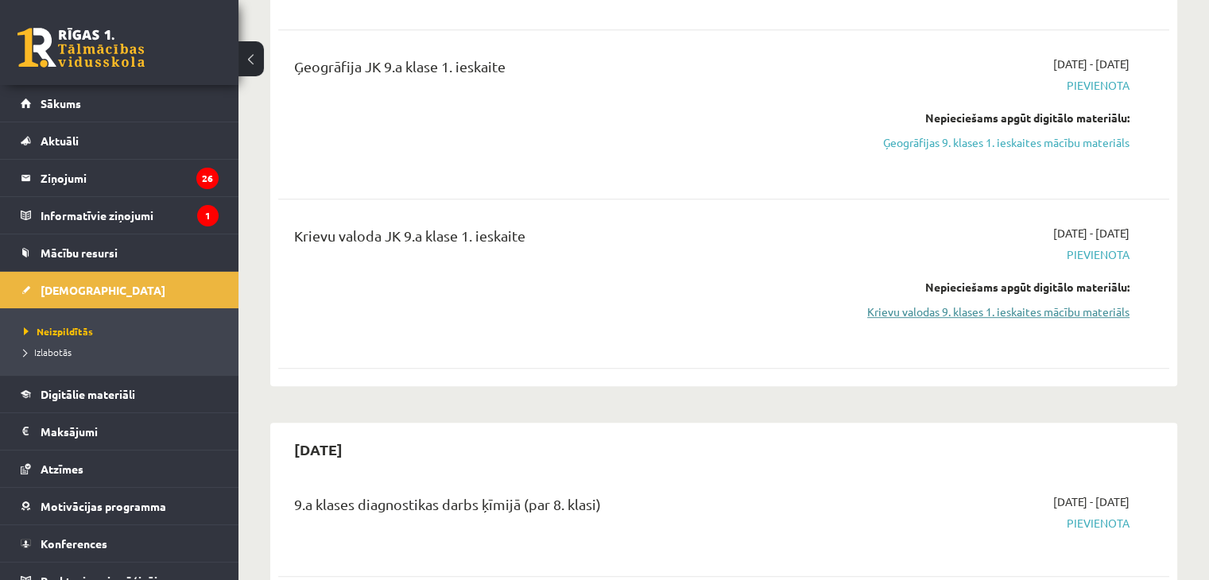
click at [1037, 306] on link "Krievu valodas 9. klases 1. ieskaites mācību materiāls" at bounding box center [998, 312] width 262 height 17
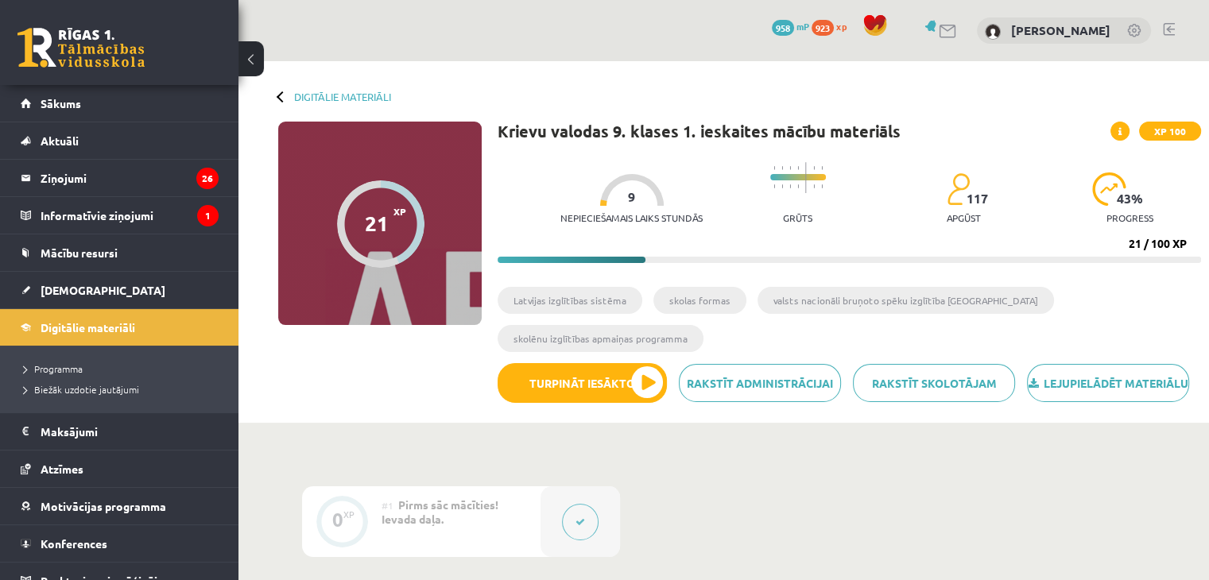
click at [1170, 28] on link at bounding box center [1169, 29] width 12 height 13
